Goal: Entertainment & Leisure: Consume media (video, audio)

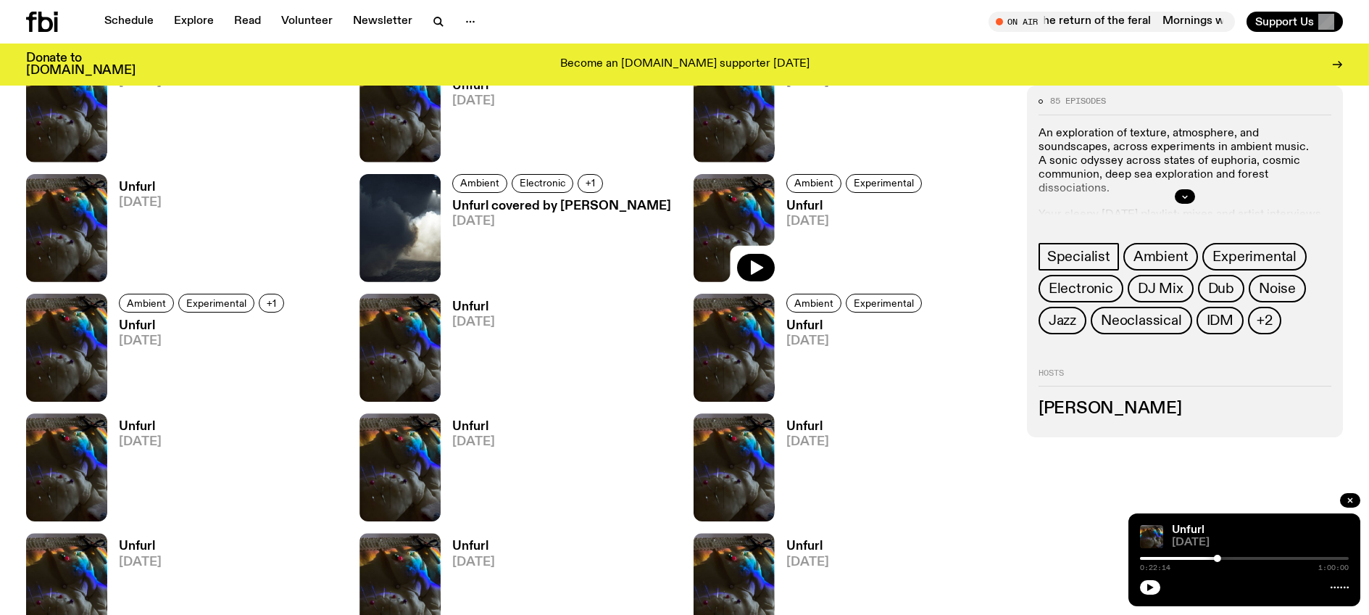
scroll to position [1702, 0]
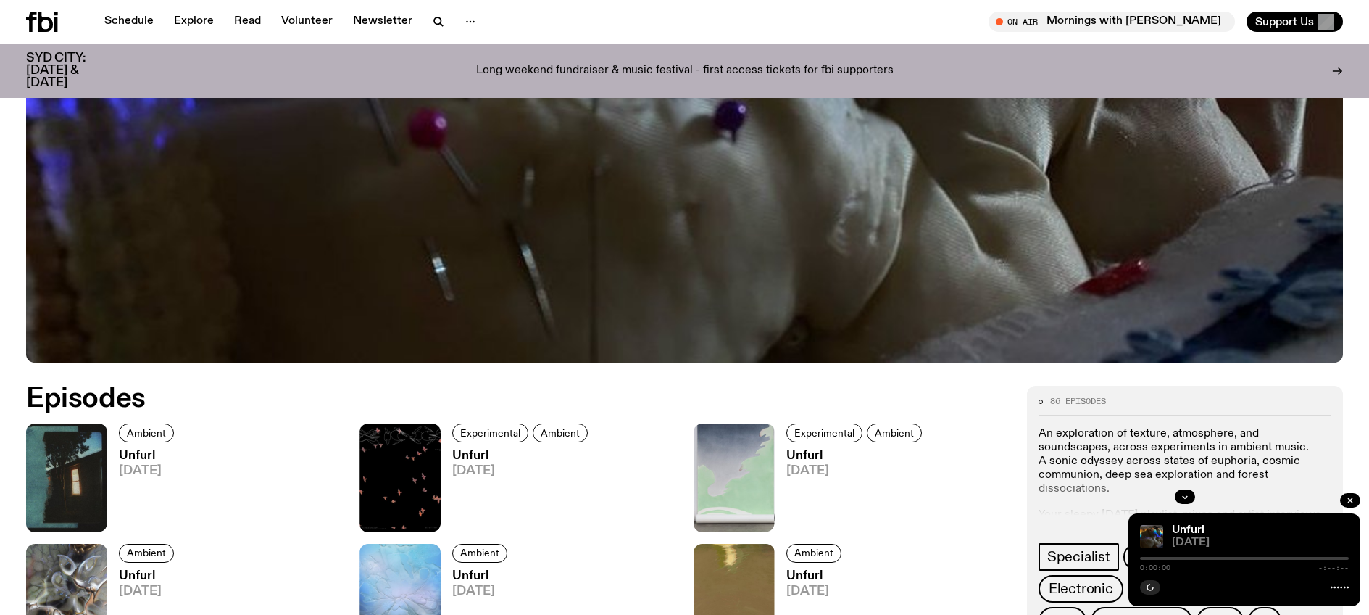
scroll to position [774, 0]
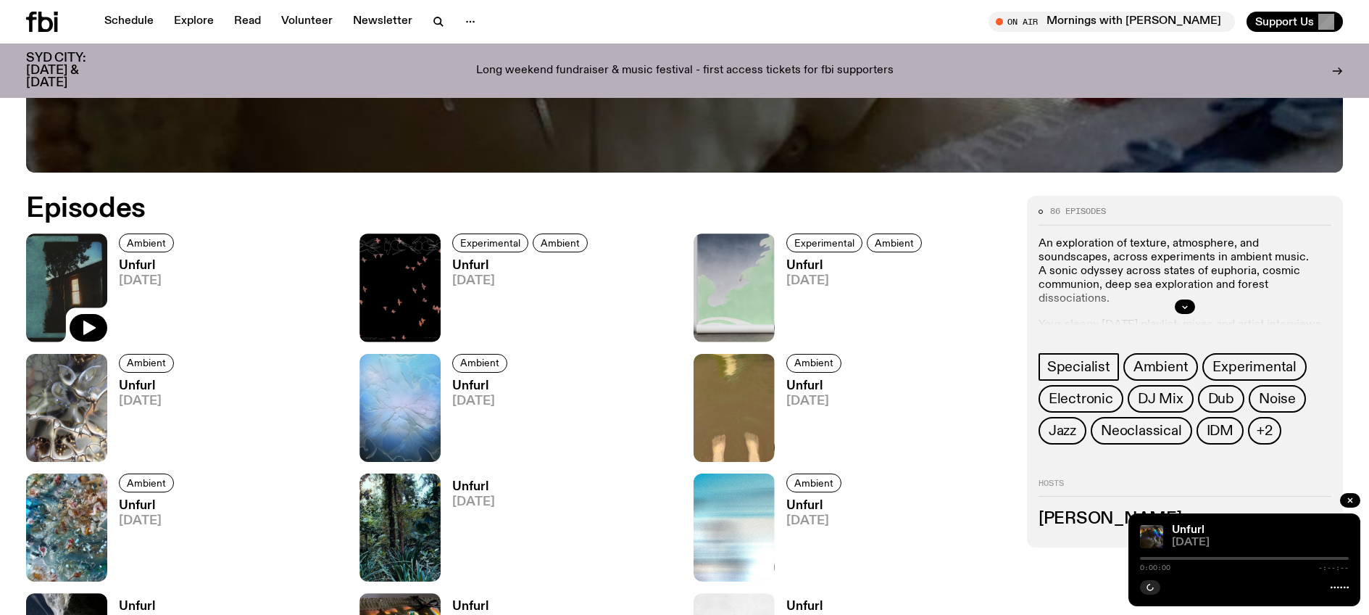
click at [61, 287] on img at bounding box center [66, 287] width 81 height 108
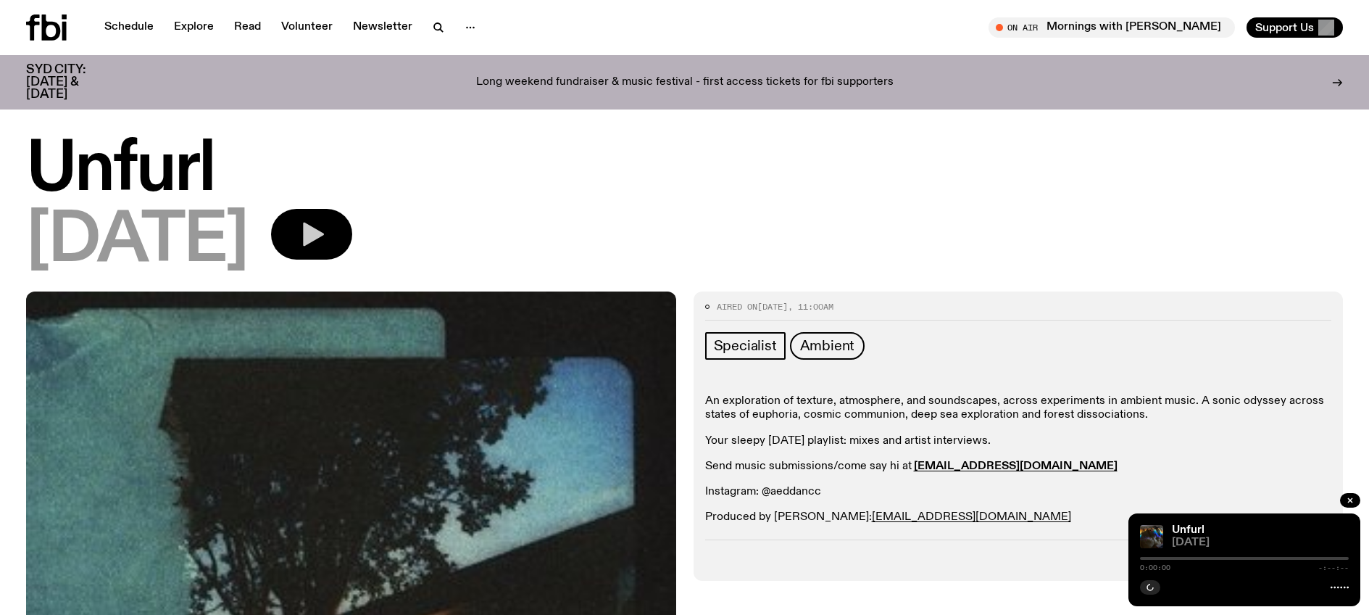
click at [324, 235] on icon "button" at bounding box center [313, 234] width 21 height 24
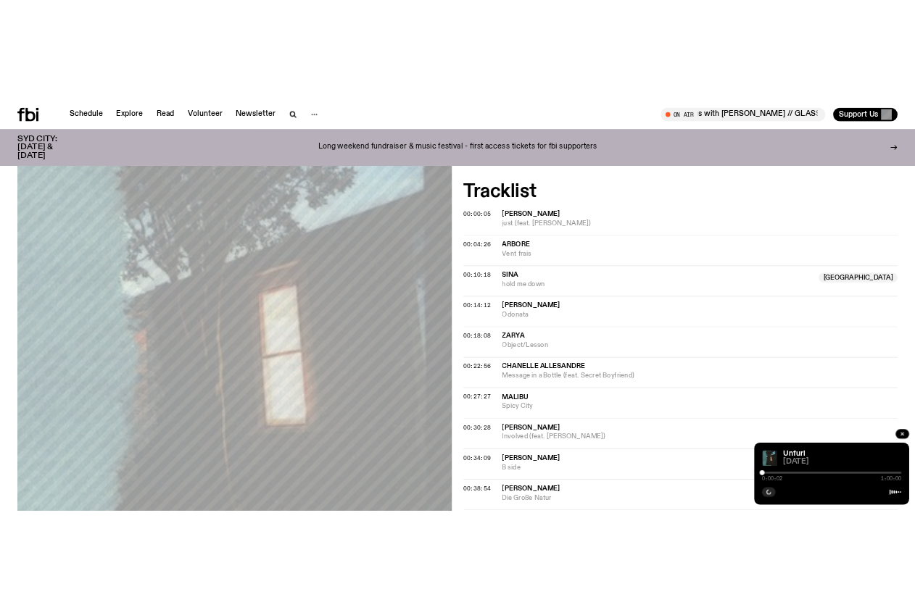
scroll to position [489, 0]
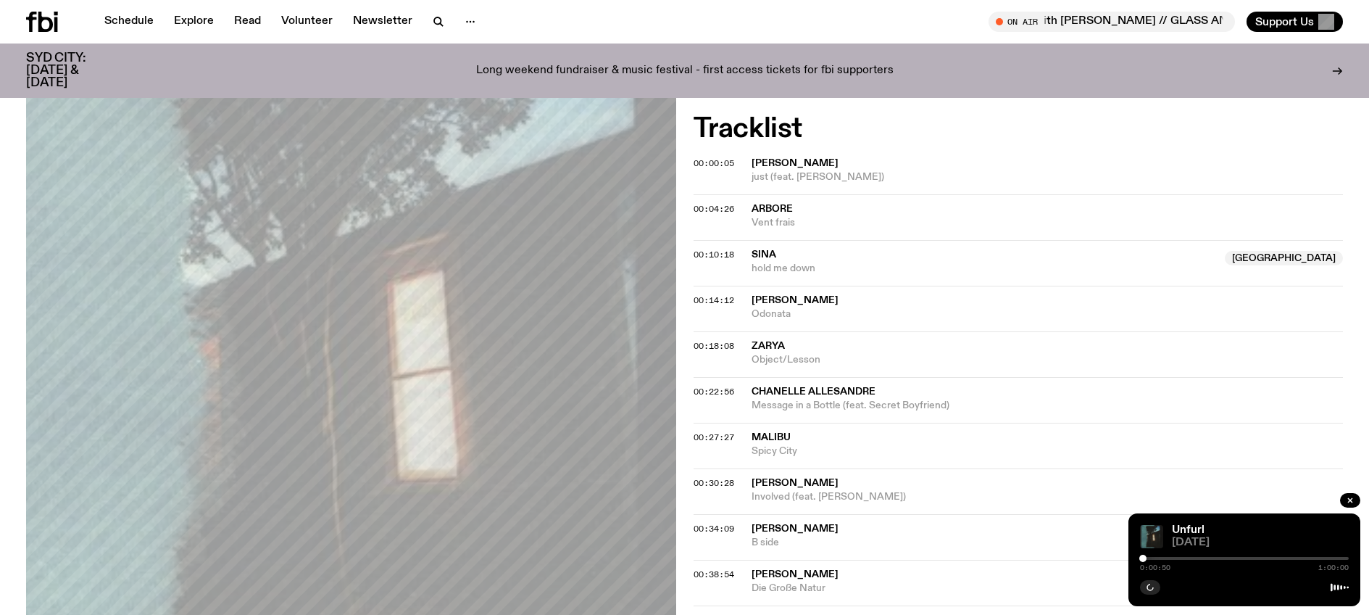
click at [1143, 558] on div at bounding box center [1143, 558] width 7 height 7
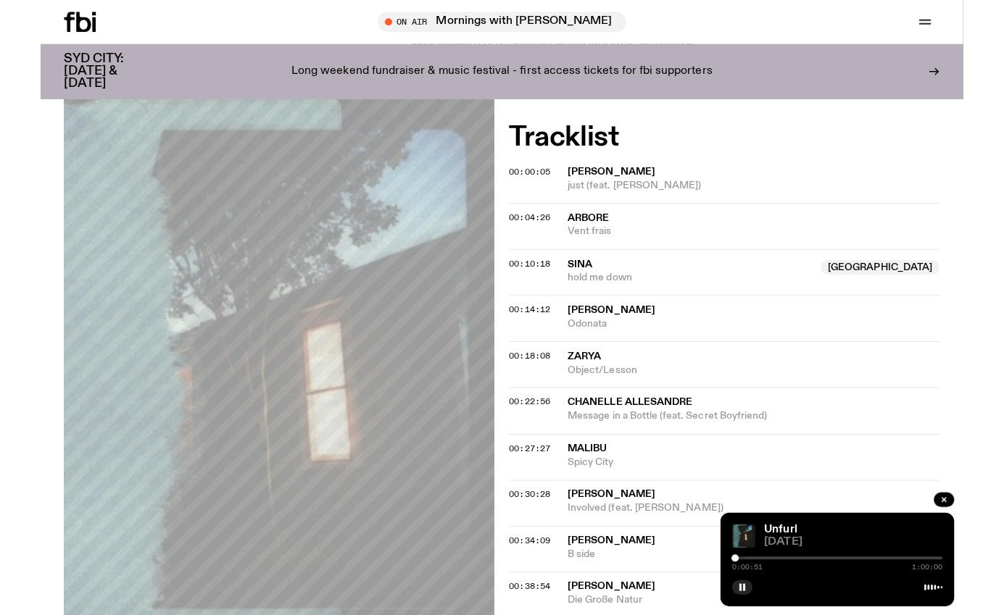
scroll to position [509, 0]
